Goal: Task Accomplishment & Management: Use online tool/utility

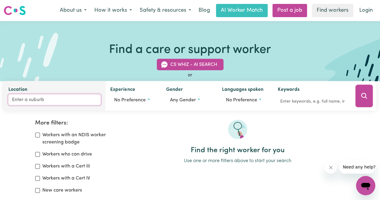
click at [25, 100] on input "Location" at bounding box center [54, 99] width 92 height 11
type input "2550"
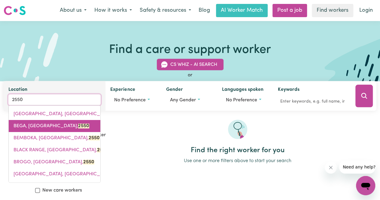
click at [25, 126] on span "BEGA, [GEOGRAPHIC_DATA], 2550" at bounding box center [52, 125] width 76 height 5
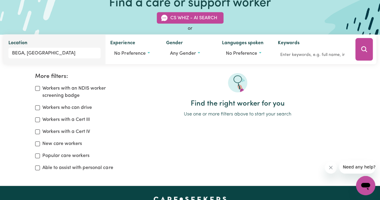
scroll to position [47, 0]
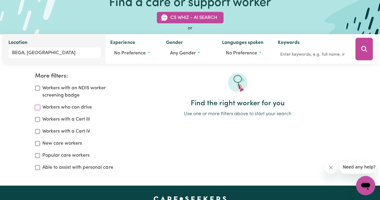
click at [38, 109] on input "Workers who can drive" at bounding box center [37, 107] width 5 height 5
checkbox input "true"
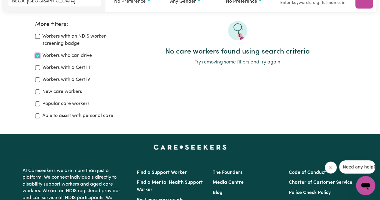
scroll to position [100, 0]
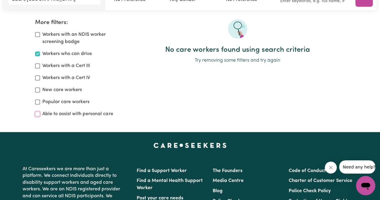
click at [38, 114] on input "Able to assist with personal care" at bounding box center [37, 113] width 5 height 5
checkbox input "true"
click at [39, 54] on input "Workers who can drive" at bounding box center [37, 53] width 5 height 5
checkbox input "false"
